Goal: Transaction & Acquisition: Purchase product/service

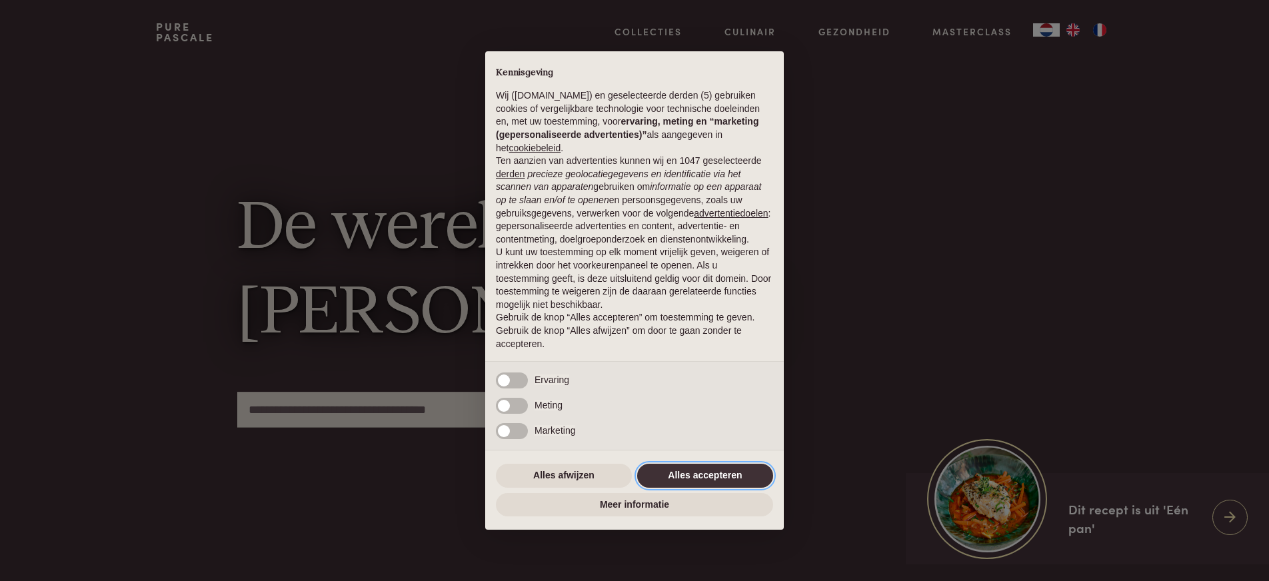
click at [702, 476] on button "Alles accepteren" at bounding box center [705, 476] width 136 height 24
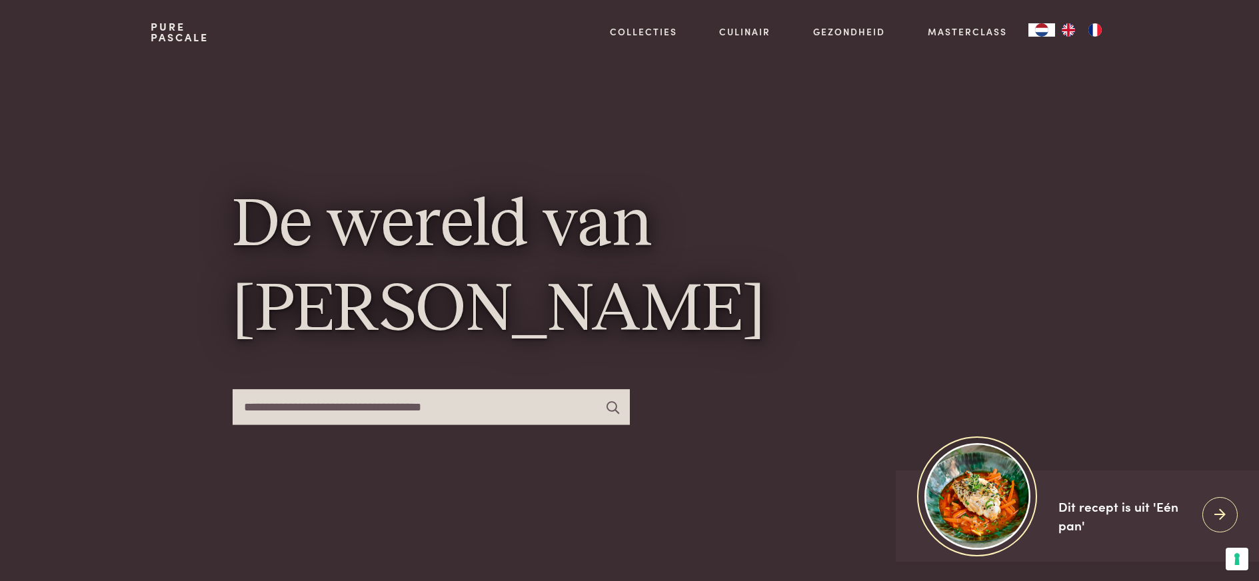
scroll to position [26, 0]
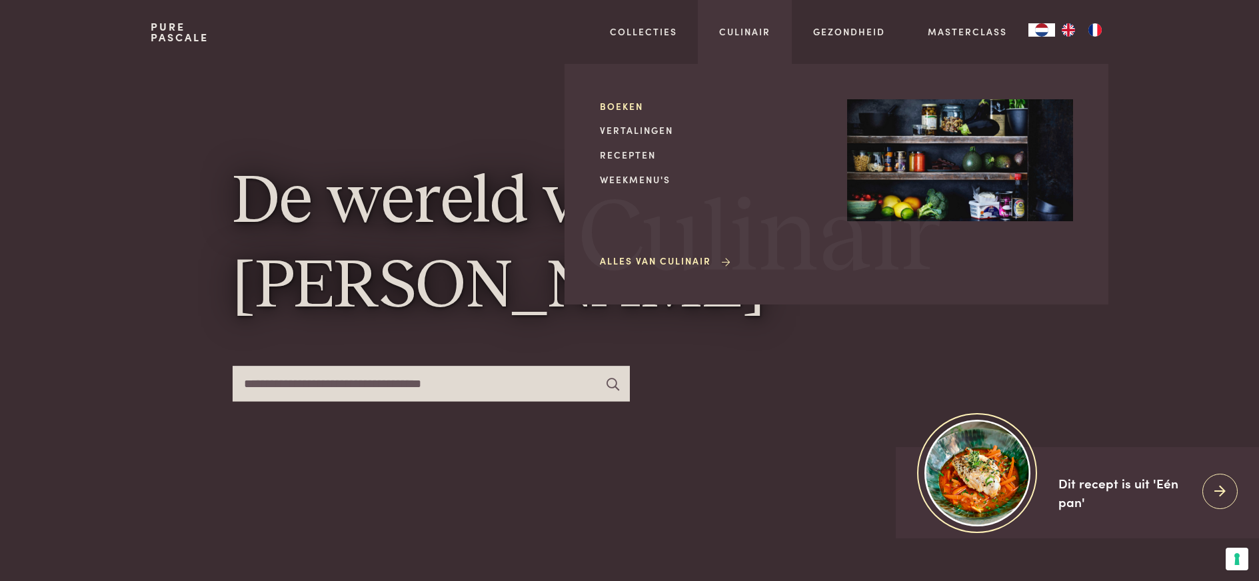
click at [632, 104] on link "Boeken" at bounding box center [713, 106] width 226 height 14
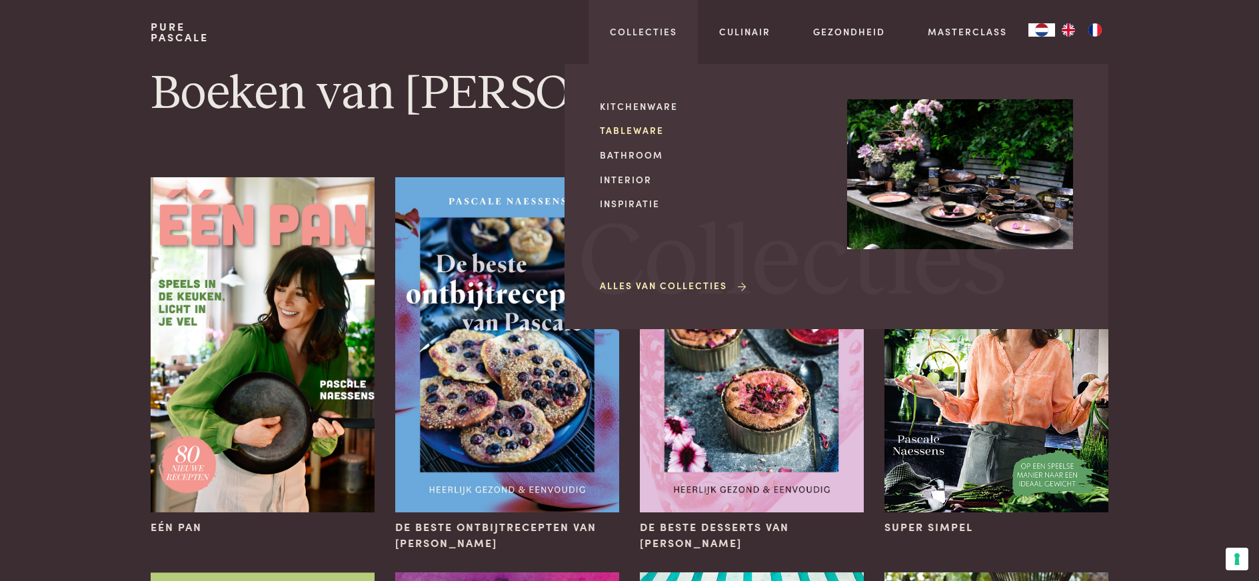
click at [633, 131] on link "Tableware" at bounding box center [713, 130] width 226 height 14
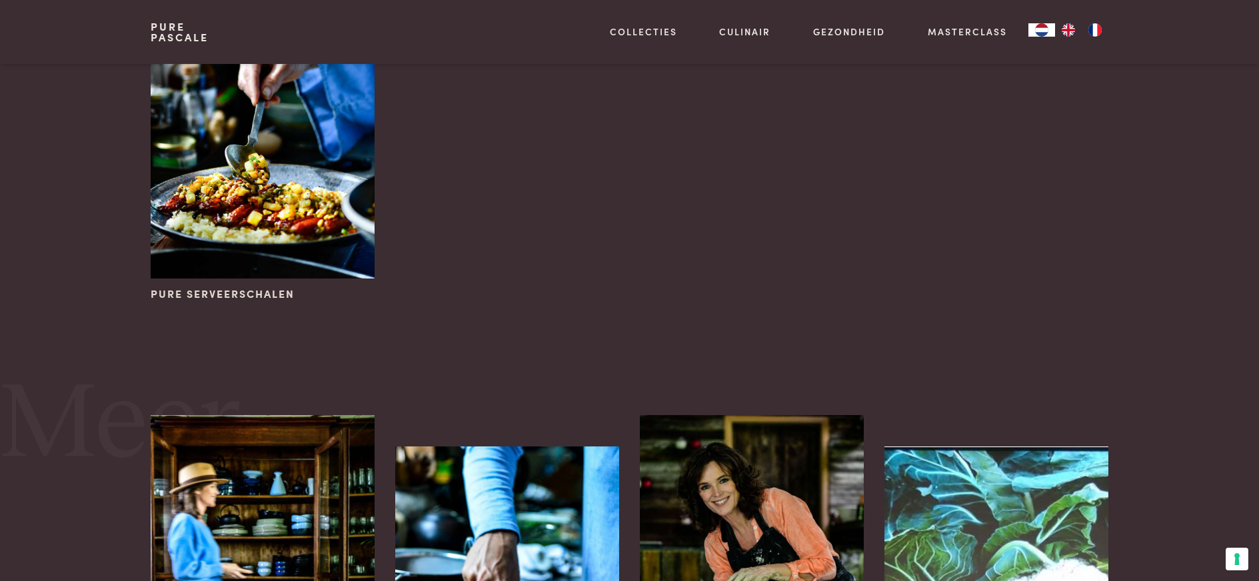
scroll to position [946, 0]
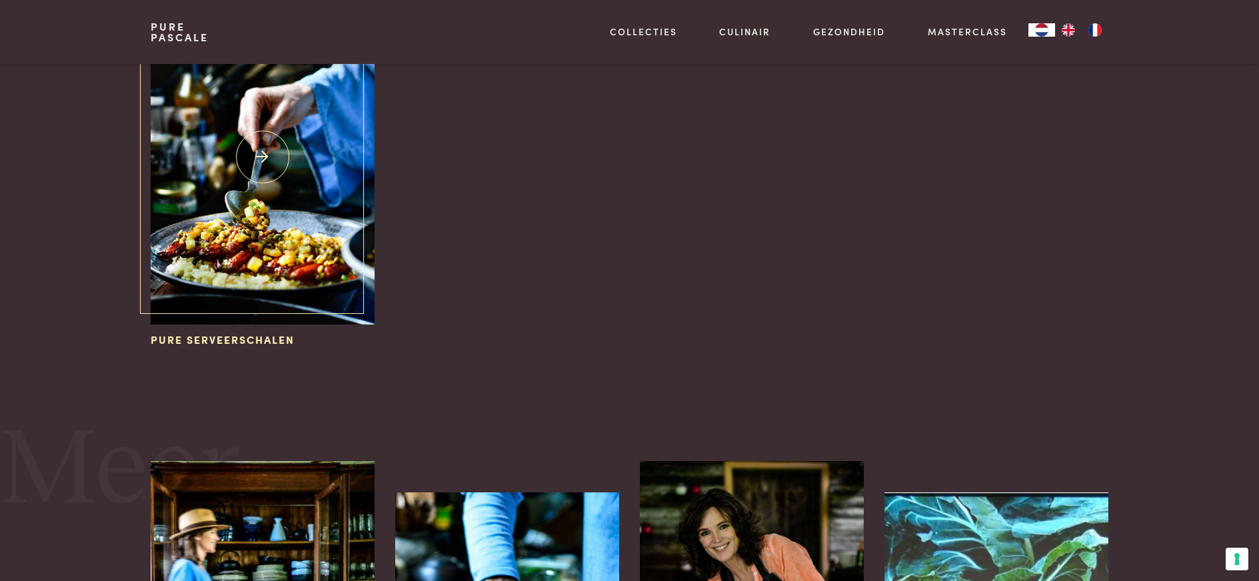
click at [257, 288] on img at bounding box center [262, 156] width 223 height 335
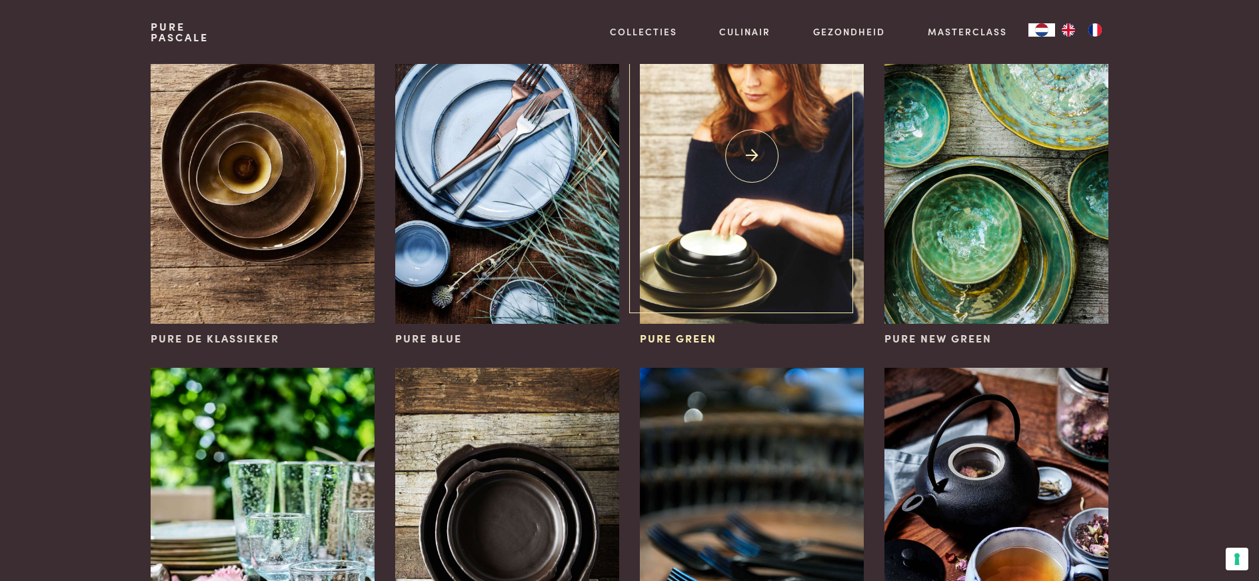
scroll to position [0, 0]
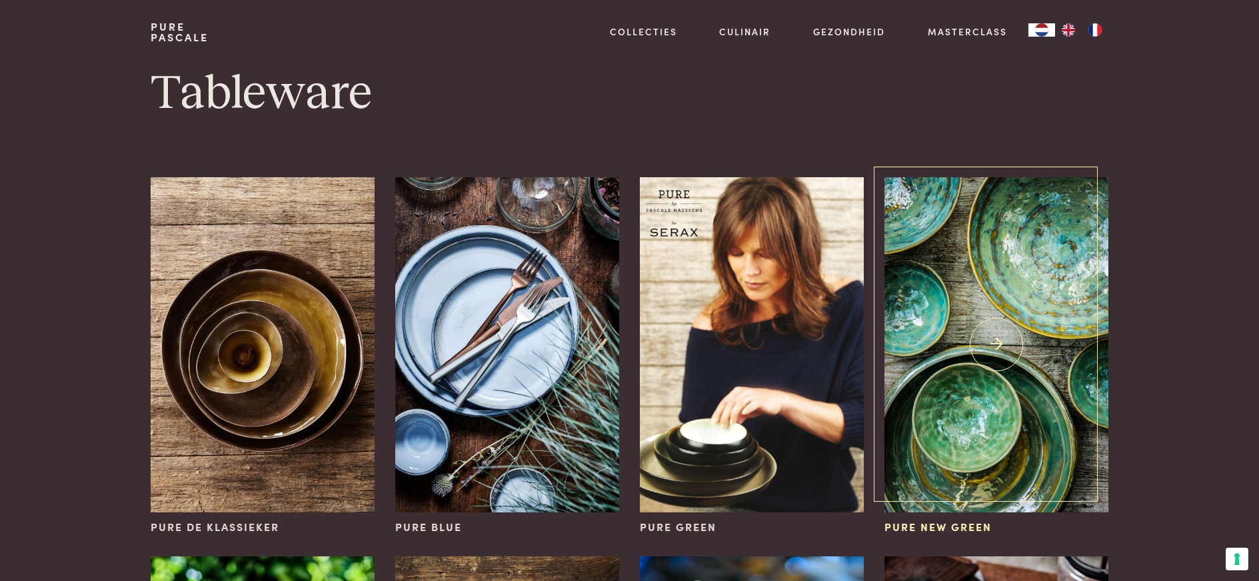
click at [958, 384] on img at bounding box center [995, 344] width 223 height 335
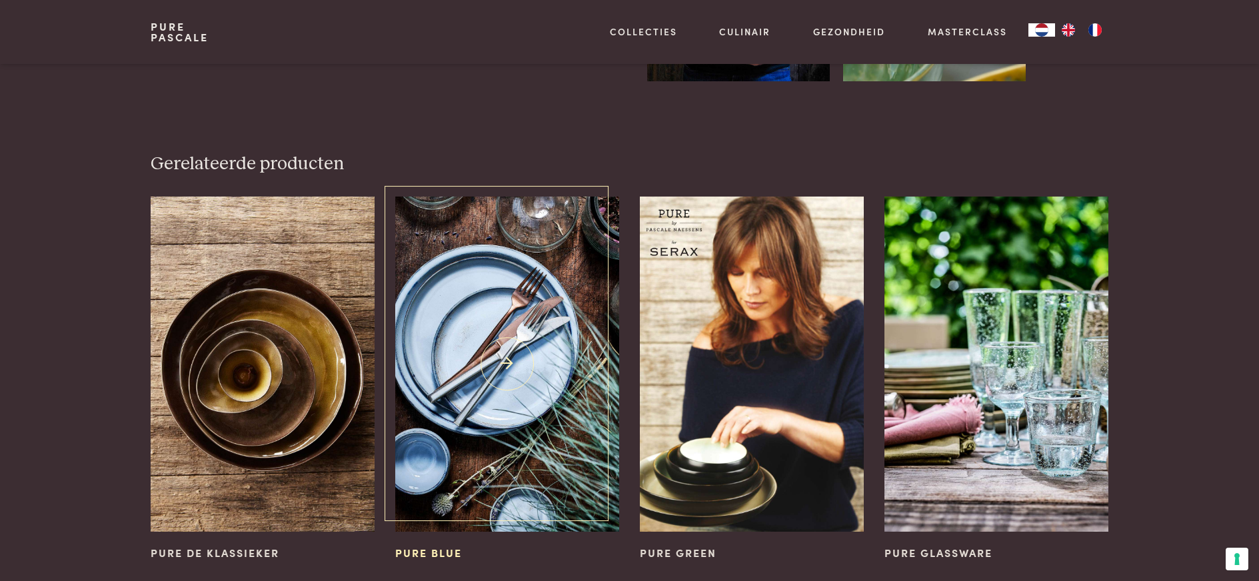
scroll to position [820, 0]
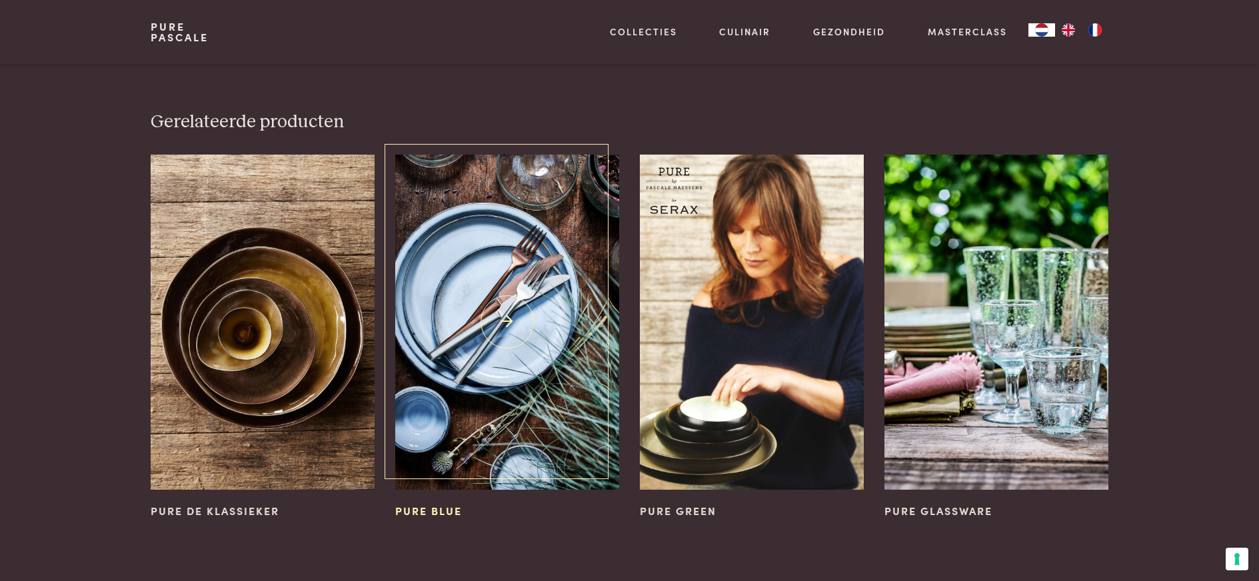
click at [526, 305] on img at bounding box center [506, 322] width 223 height 335
click at [244, 295] on img at bounding box center [262, 322] width 223 height 335
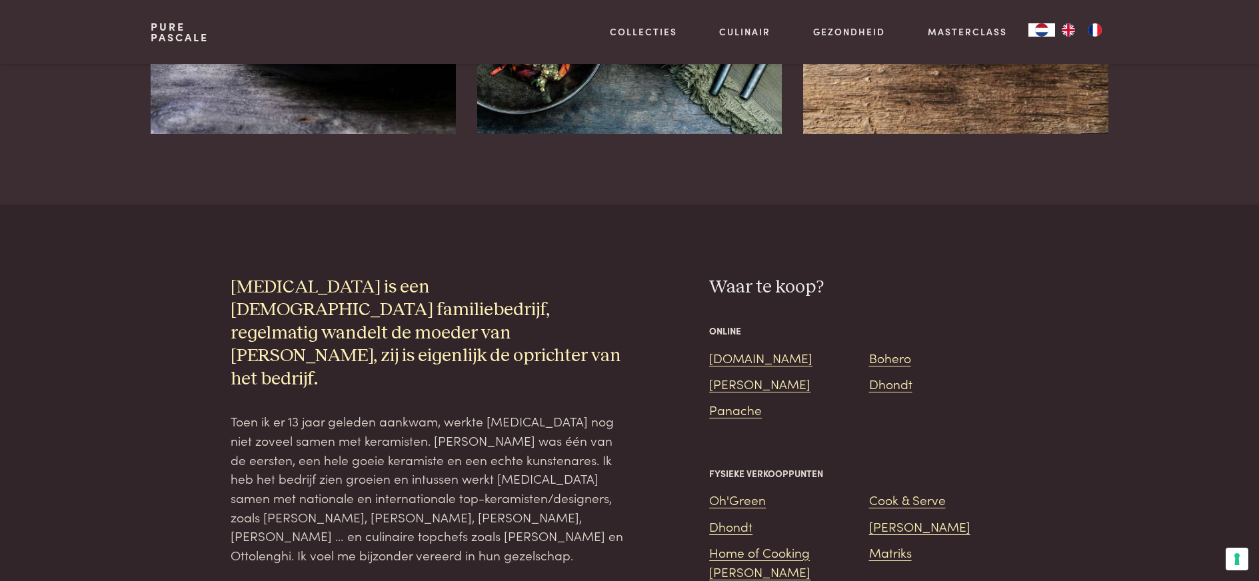
scroll to position [1349, 0]
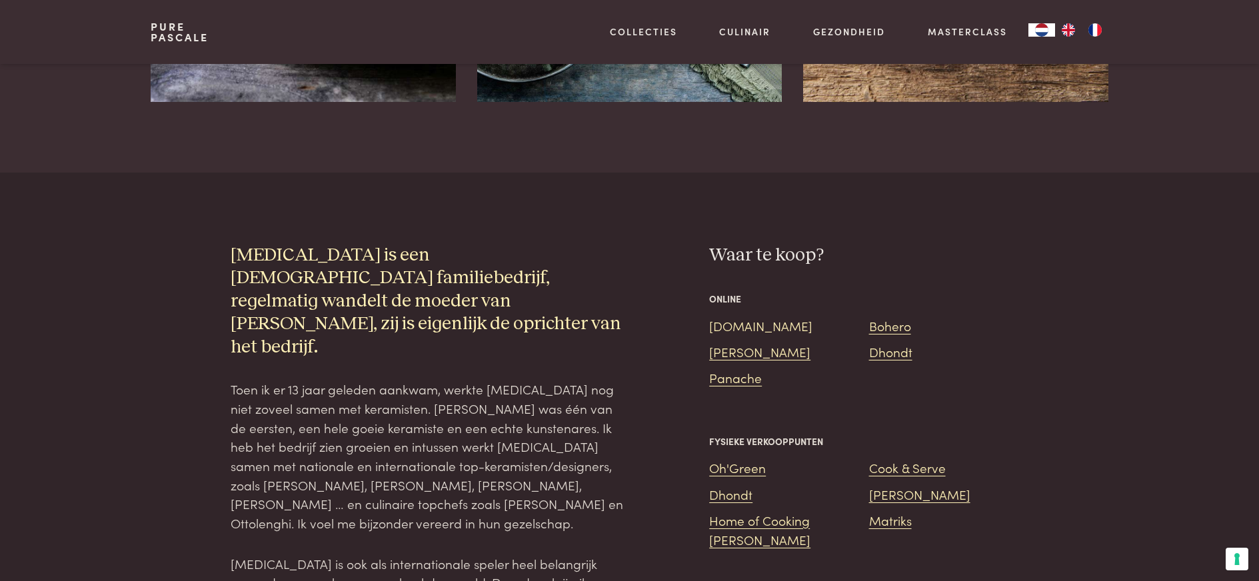
click at [731, 317] on link "[DOMAIN_NAME]" at bounding box center [760, 326] width 103 height 18
